Goal: Find contact information: Find contact information

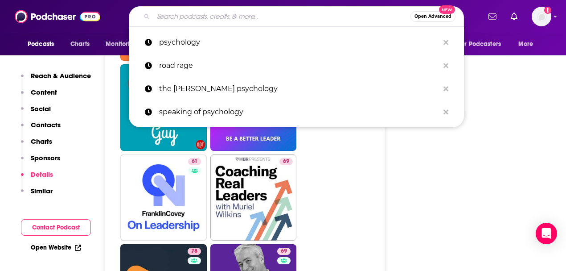
scroll to position [2764, 0]
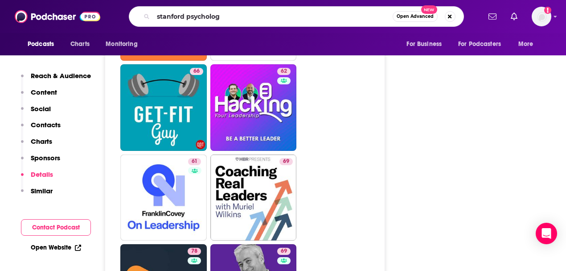
type input "stanford psychology"
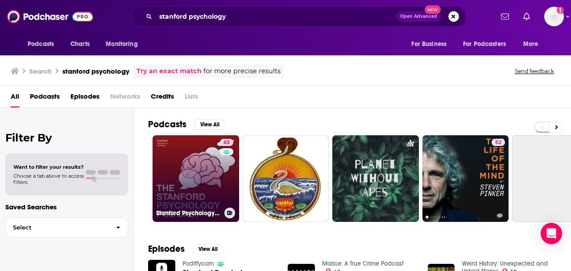
click at [208, 181] on link "63 Stanford Psychology Podcast" at bounding box center [195, 178] width 86 height 86
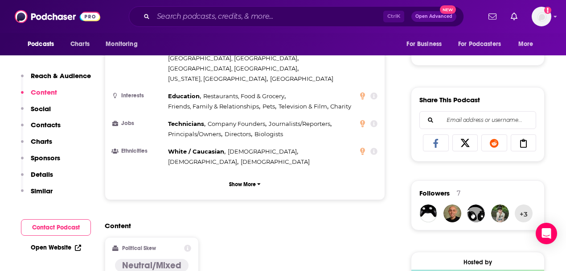
scroll to position [684, 0]
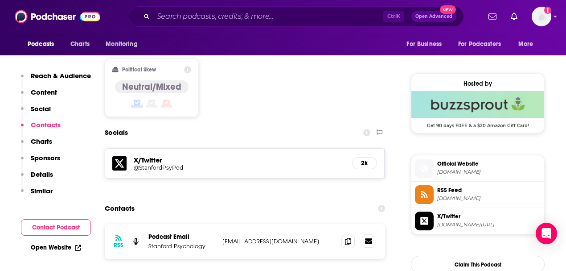
click at [371, 234] on link at bounding box center [368, 240] width 13 height 13
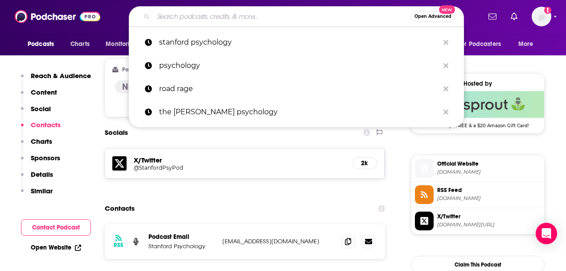
click at [199, 15] on input "Search podcasts, credits, & more..." at bounding box center [281, 16] width 257 height 14
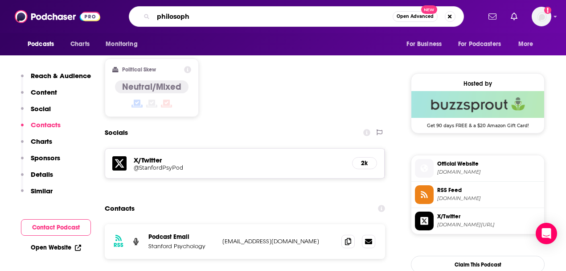
type input "philosophy"
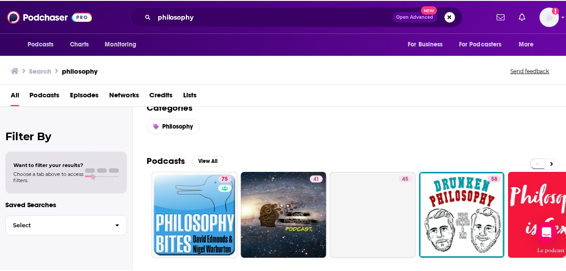
scroll to position [29, 0]
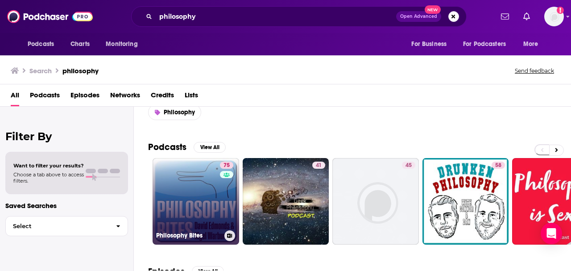
click at [224, 196] on div "75" at bounding box center [228, 195] width 16 height 69
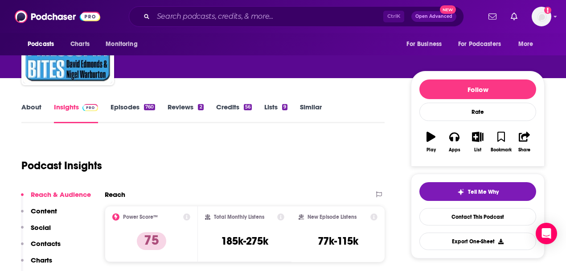
scroll to position [89, 0]
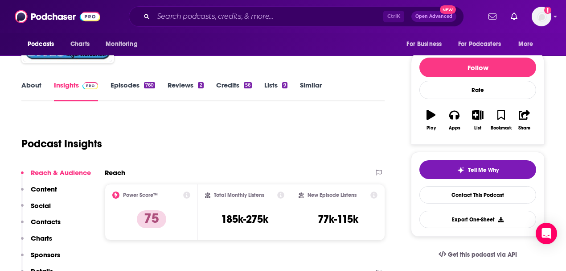
click at [28, 86] on link "About" at bounding box center [31, 91] width 20 height 21
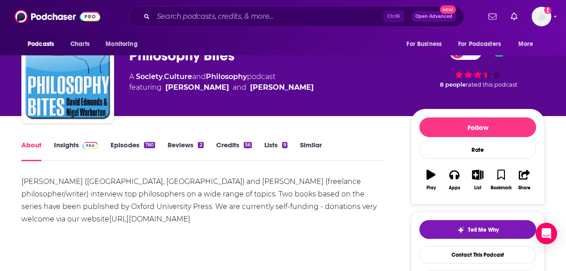
scroll to position [29, 0]
click at [68, 148] on link "Insights" at bounding box center [76, 150] width 44 height 21
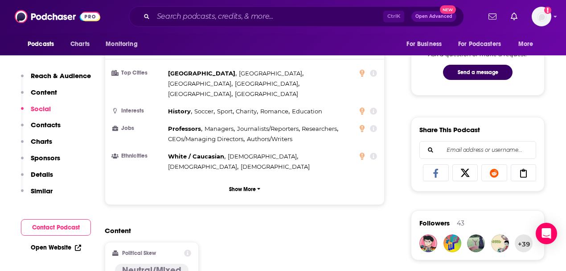
scroll to position [684, 0]
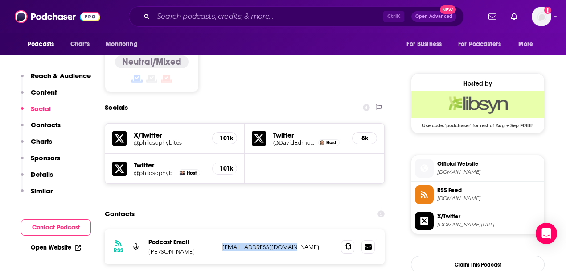
drag, startPoint x: 273, startPoint y: 219, endPoint x: 224, endPoint y: 219, distance: 49.0
click at [224, 229] on div "RSS Podcast Email [PERSON_NAME] [EMAIL_ADDRESS][DOMAIN_NAME] [EMAIL_ADDRESS][DO…" at bounding box center [245, 246] width 280 height 35
copy p "[EMAIL_ADDRESS][DOMAIN_NAME]"
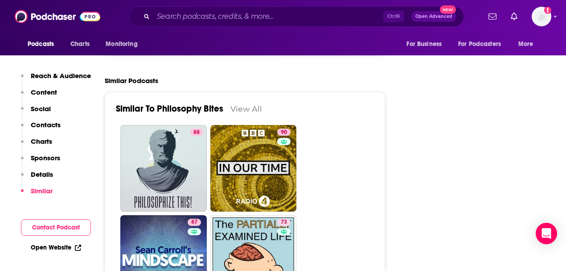
scroll to position [1545, 0]
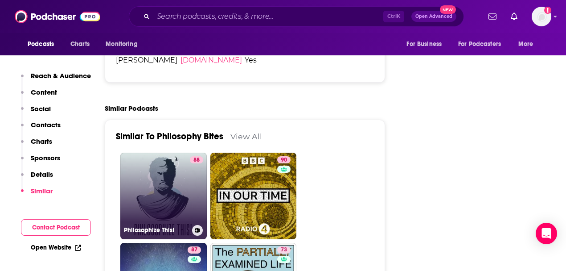
click at [171, 181] on link "88 Philosophize This!" at bounding box center [163, 195] width 86 height 86
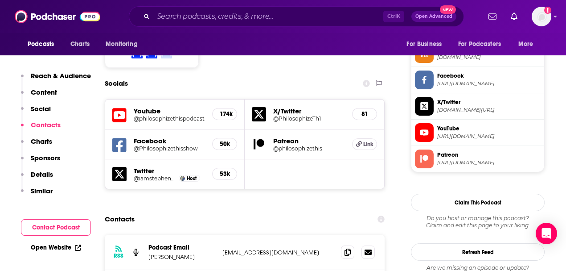
scroll to position [862, 0]
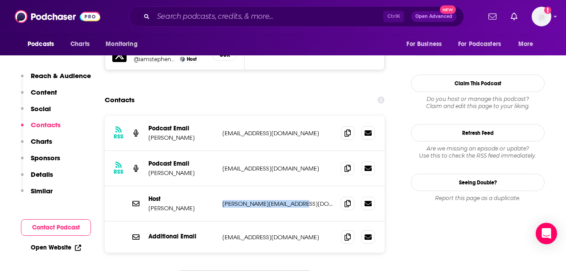
drag, startPoint x: 309, startPoint y: 161, endPoint x: 221, endPoint y: 158, distance: 87.5
click at [221, 186] on div "Host [PERSON_NAME] [PERSON_NAME][EMAIL_ADDRESS][DOMAIN_NAME] [PERSON_NAME][EMAI…" at bounding box center [245, 203] width 280 height 35
copy p "[PERSON_NAME][EMAIL_ADDRESS][DOMAIN_NAME]"
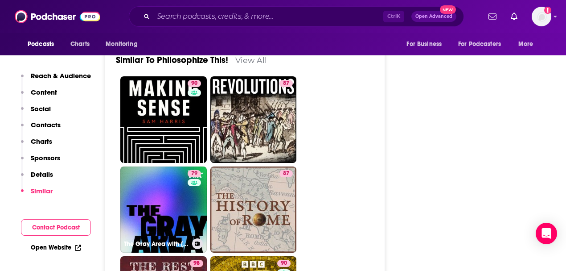
scroll to position [2051, 0]
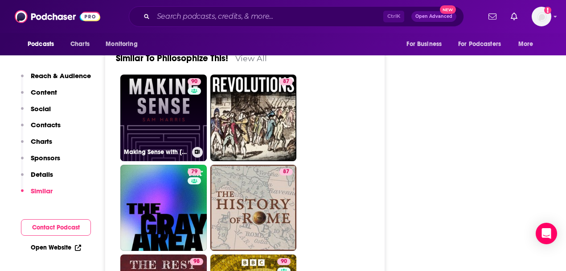
click at [164, 122] on link "90 Making Sense with [PERSON_NAME]" at bounding box center [163, 117] width 86 height 86
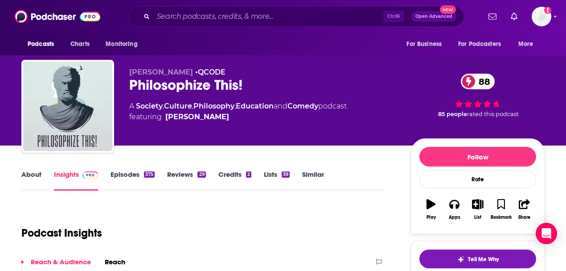
type input "[URL][DOMAIN_NAME]"
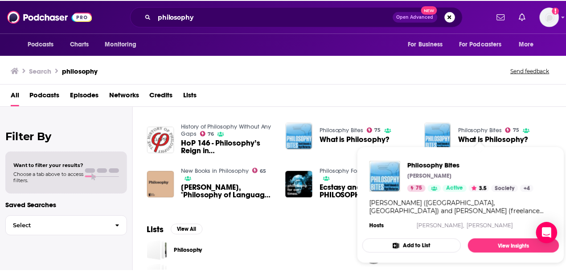
scroll to position [238, 0]
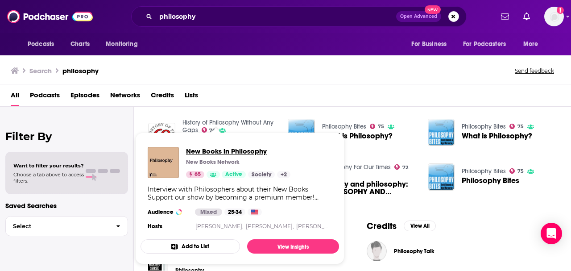
click at [229, 152] on span "New Books in Philosophy" at bounding box center [238, 151] width 104 height 8
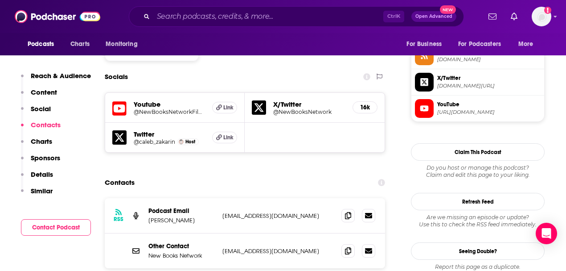
scroll to position [743, 0]
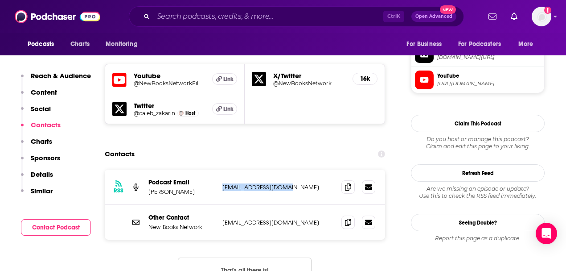
drag, startPoint x: 297, startPoint y: 155, endPoint x: 220, endPoint y: 157, distance: 77.2
click at [220, 169] on div "RSS Podcast Email [PERSON_NAME] [EMAIL_ADDRESS][DOMAIN_NAME] [EMAIL_ADDRESS][DO…" at bounding box center [245, 186] width 280 height 35
drag, startPoint x: 322, startPoint y: 208, endPoint x: 346, endPoint y: 238, distance: 38.4
drag, startPoint x: 346, startPoint y: 238, endPoint x: 273, endPoint y: 219, distance: 75.1
click at [273, 219] on div "RSS Podcast Email [PERSON_NAME] [EMAIL_ADDRESS][DOMAIN_NAME] [EMAIL_ADDRESS][DO…" at bounding box center [245, 232] width 280 height 126
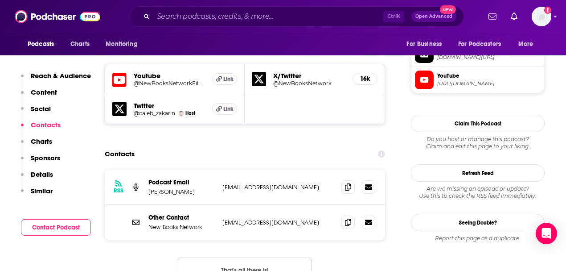
drag, startPoint x: 330, startPoint y: 193, endPoint x: 221, endPoint y: 197, distance: 109.3
click at [222, 205] on div "Other Contact New Books Network [EMAIL_ADDRESS][DOMAIN_NAME] [EMAIL_ADDRESS][DO…" at bounding box center [245, 222] width 280 height 35
copy p "[EMAIL_ADDRESS][DOMAIN_NAME]"
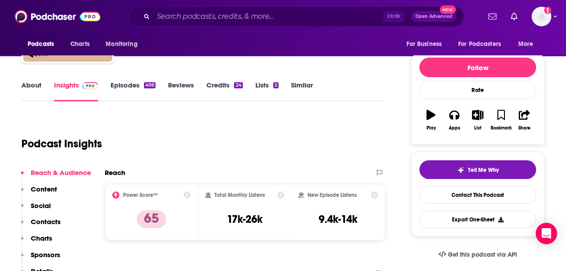
scroll to position [0, 0]
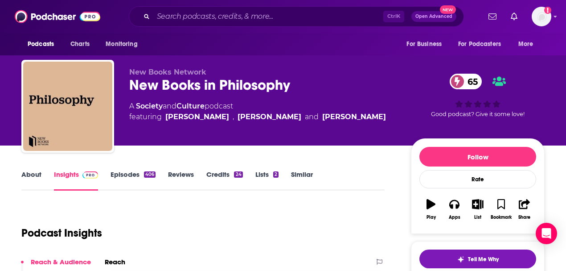
click at [118, 170] on link "Episodes 406" at bounding box center [133, 180] width 45 height 21
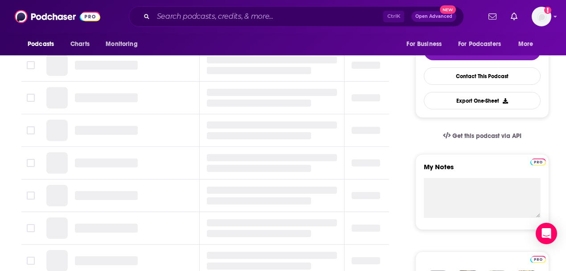
scroll to position [29, 0]
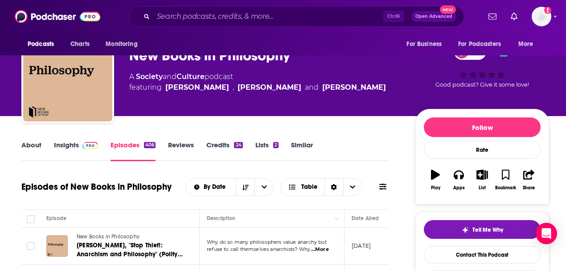
click at [62, 149] on link "Insights" at bounding box center [76, 150] width 44 height 21
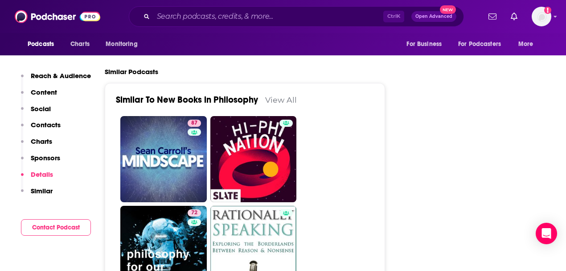
scroll to position [1843, 0]
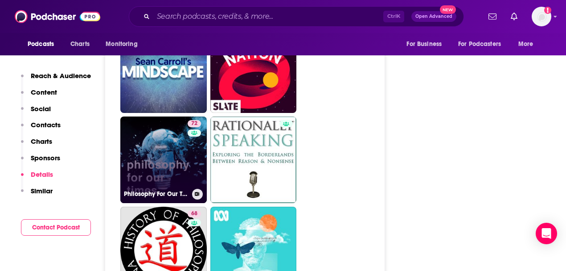
click at [138, 136] on link "72 Philosophy For Our Times" at bounding box center [163, 159] width 86 height 86
type input "[URL][DOMAIN_NAME]"
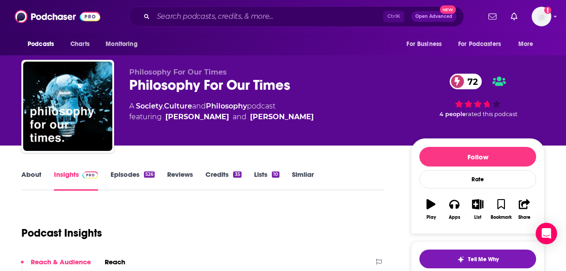
click at [34, 176] on link "About" at bounding box center [31, 180] width 20 height 21
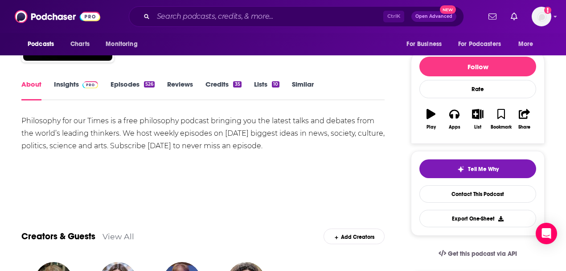
scroll to position [89, 0]
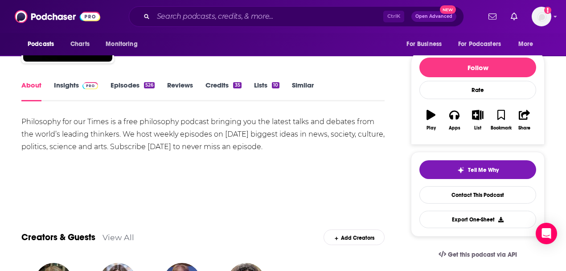
click at [74, 87] on link "Insights" at bounding box center [76, 91] width 44 height 21
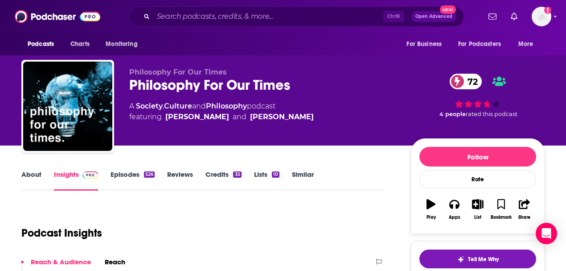
click at [132, 177] on link "Episodes 526" at bounding box center [133, 180] width 44 height 21
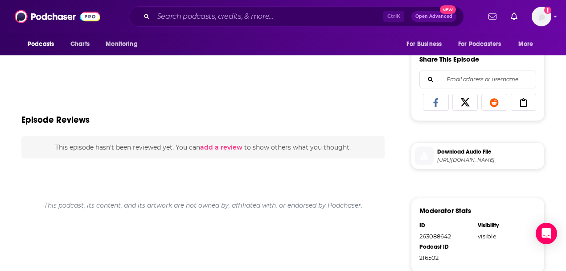
scroll to position [297, 0]
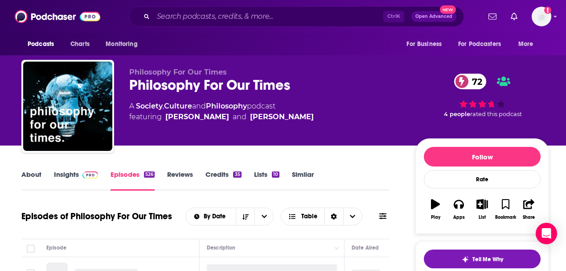
click at [135, 85] on div "Philosophy For Our Times 72" at bounding box center [265, 84] width 272 height 17
click at [148, 89] on div "Philosophy For Our Times 72" at bounding box center [265, 84] width 272 height 17
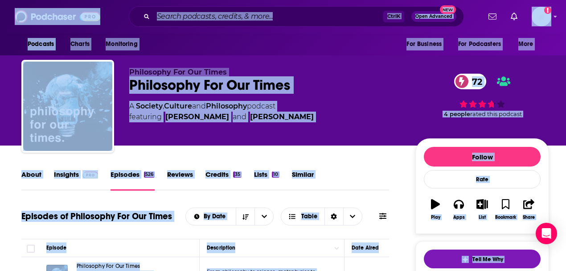
click at [327, 128] on div "Philosophy For Our Times Philosophy For Our Times 72 A Society , Culture and Ph…" at bounding box center [265, 103] width 272 height 71
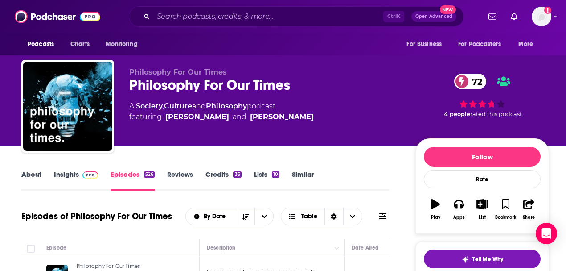
click at [66, 174] on link "Insights" at bounding box center [76, 180] width 44 height 21
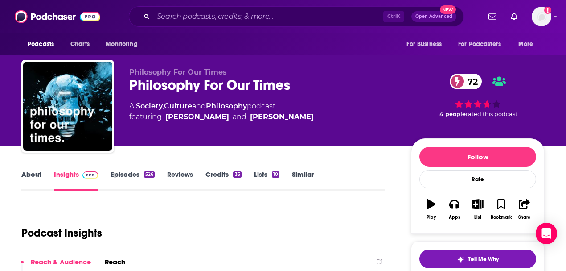
click at [249, 215] on div "Podcast Insights" at bounding box center [199, 227] width 356 height 45
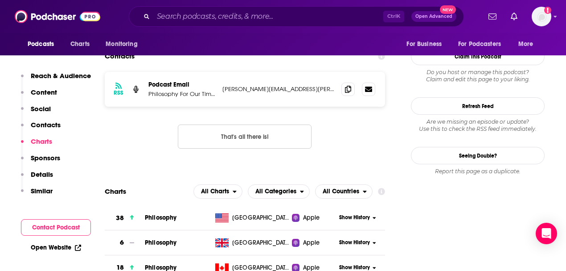
scroll to position [743, 0]
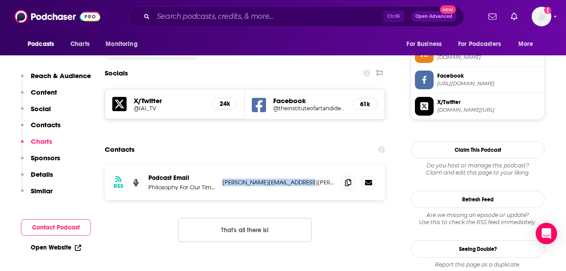
drag, startPoint x: 310, startPoint y: 135, endPoint x: 219, endPoint y: 139, distance: 91.5
click at [219, 165] on div "RSS Podcast Email Philosophy For Our Times [PERSON_NAME][EMAIL_ADDRESS][PERSON_…" at bounding box center [245, 182] width 280 height 35
copy p "[PERSON_NAME][EMAIL_ADDRESS][PERSON_NAME][DOMAIN_NAME]"
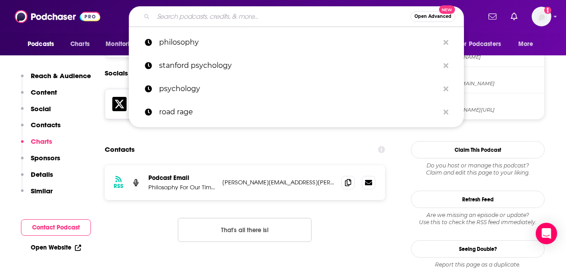
click at [239, 19] on input "Search podcasts, credits, & more..." at bounding box center [281, 16] width 257 height 14
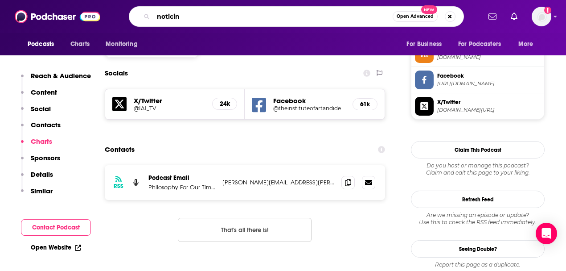
type input "noticing"
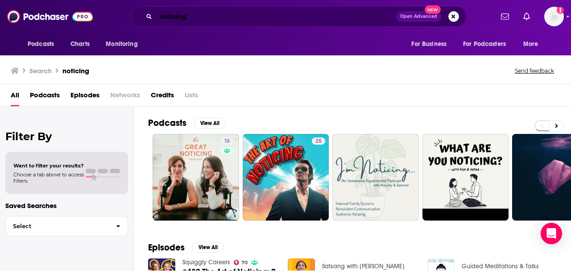
click at [195, 16] on input "noticing" at bounding box center [276, 16] width 240 height 14
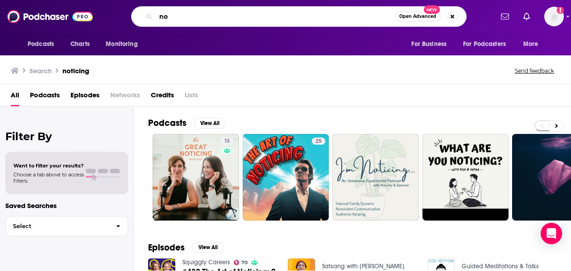
type input "n"
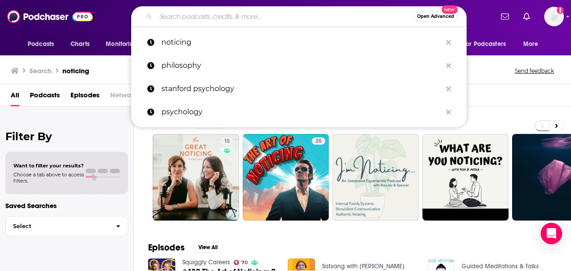
type input "["
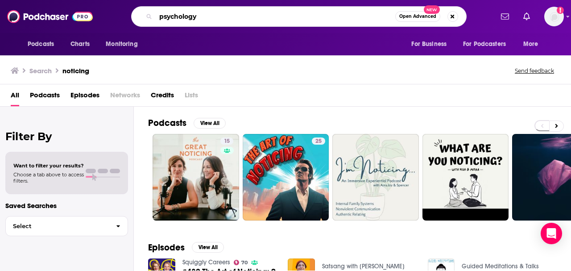
type input "psychology"
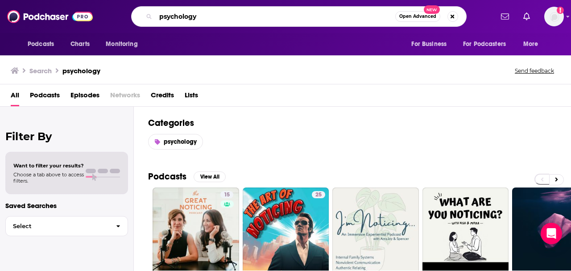
click at [270, 18] on input "psychology" at bounding box center [275, 16] width 239 height 14
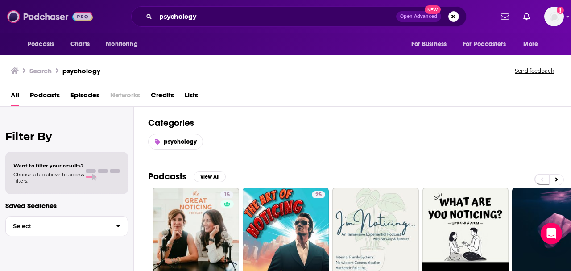
click at [44, 13] on img at bounding box center [50, 16] width 86 height 17
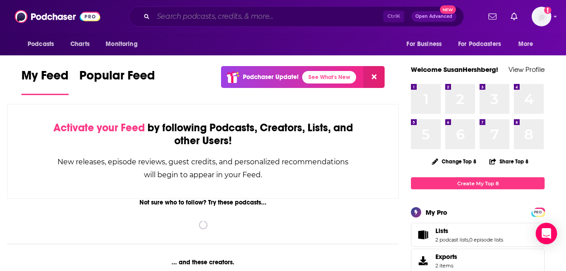
click at [277, 17] on input "Search podcasts, credits, & more..." at bounding box center [268, 16] width 230 height 14
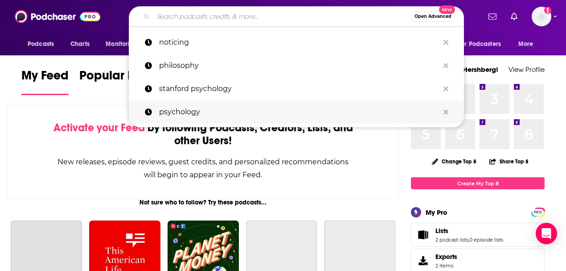
click at [193, 108] on p "psychology" at bounding box center [299, 111] width 280 height 23
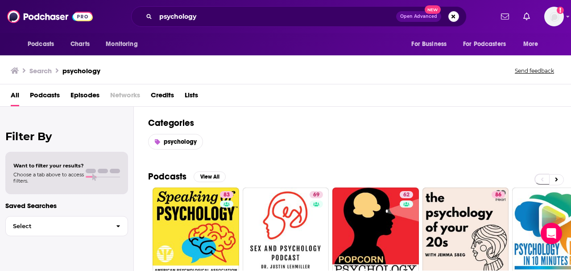
click at [481, 136] on div "psychology" at bounding box center [352, 142] width 408 height 16
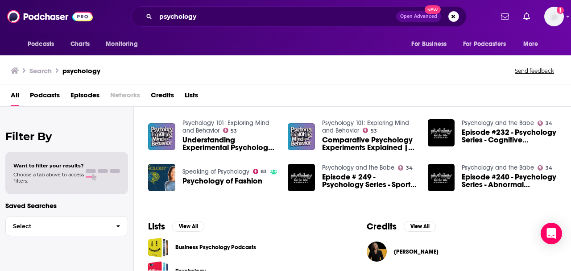
scroll to position [238, 0]
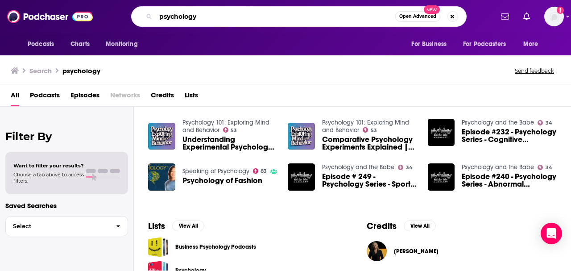
click at [198, 21] on input "psychology" at bounding box center [275, 16] width 239 height 14
drag, startPoint x: 198, startPoint y: 19, endPoint x: 157, endPoint y: 16, distance: 41.6
click at [157, 16] on input "psychology" at bounding box center [275, 16] width 239 height 14
type input "emotions"
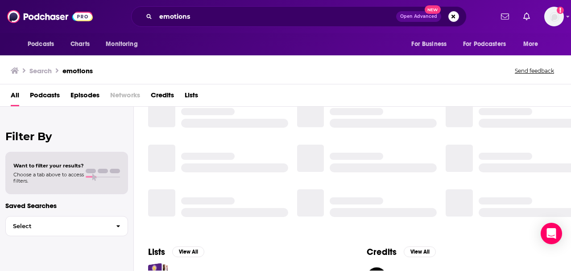
scroll to position [185, 0]
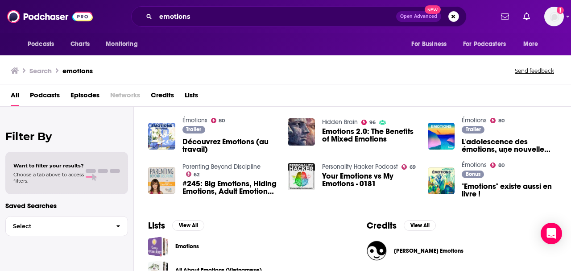
click at [153, 246] on div "Podcasts Charts Monitoring emotions Open Advanced New For Business For Podcaste…" at bounding box center [285, 135] width 571 height 271
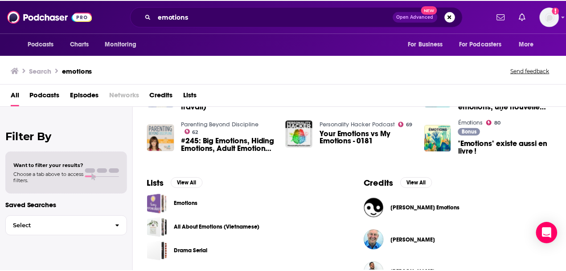
scroll to position [244, 0]
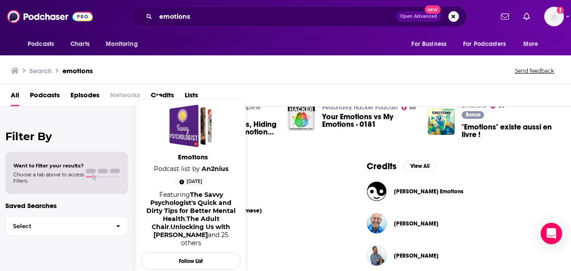
click at [153, 181] on span "Emotions Podcast list by An2nius [DATE] Featuring The Savvy Psychologist's Quic…" at bounding box center [191, 178] width 100 height 148
click at [155, 184] on span "Emotions Podcast list by An2nius [DATE] Featuring The Savvy Psychologist's Quic…" at bounding box center [191, 178] width 100 height 148
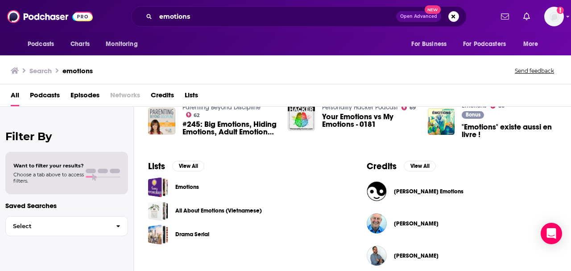
click at [189, 187] on div "Podcasts Charts Monitoring emotions Open Advanced New For Business For Podcaste…" at bounding box center [285, 135] width 571 height 271
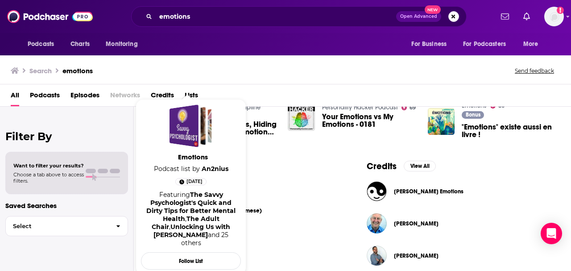
click at [186, 174] on span "Emotions Podcast list by An2nius [DATE] Featuring The Savvy Psychologist's Quic…" at bounding box center [191, 178] width 100 height 148
click at [187, 131] on div "Emotions" at bounding box center [183, 125] width 29 height 43
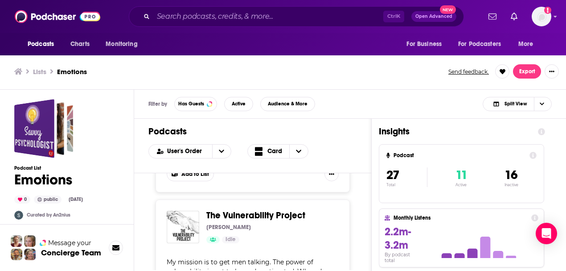
scroll to position [2497, 0]
